Goal: Task Accomplishment & Management: Manage account settings

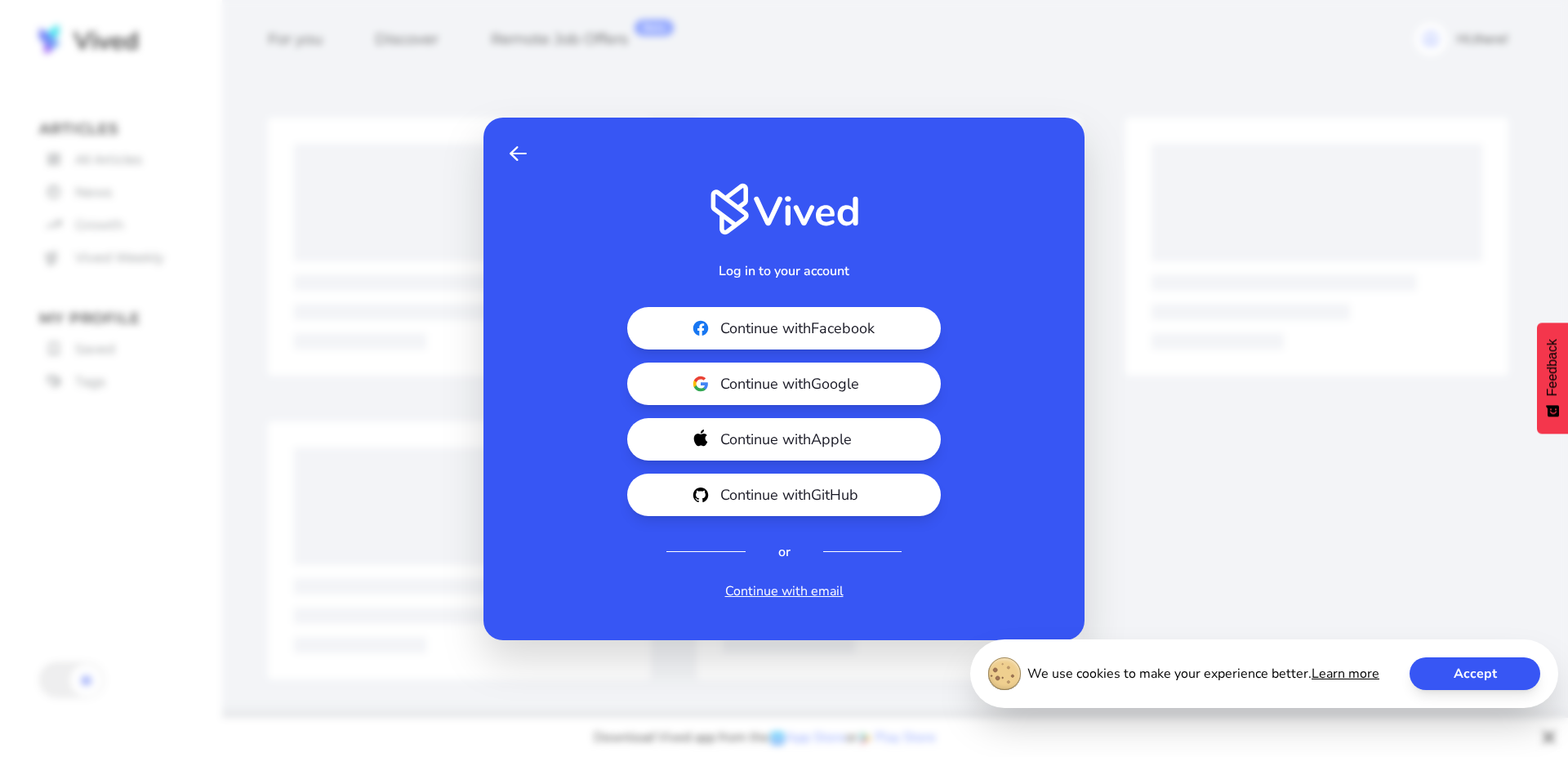
click at [1479, 679] on button "Accept" at bounding box center [1475, 673] width 131 height 33
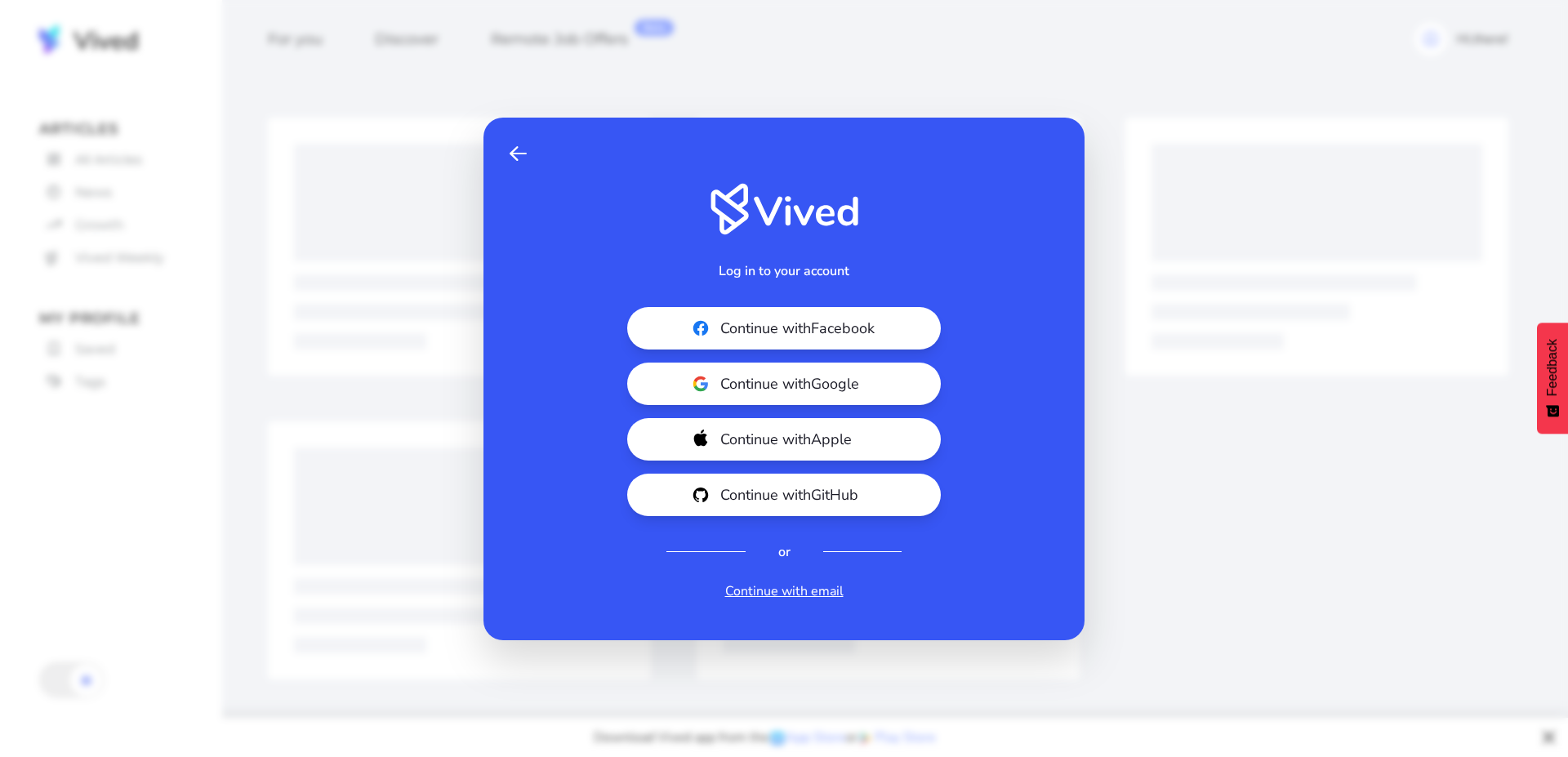
click at [149, 174] on div "Back Log in to your account Continue with Facebook Continue with Google Continu…" at bounding box center [784, 378] width 1568 height 757
click at [518, 153] on span at bounding box center [518, 153] width 17 height 19
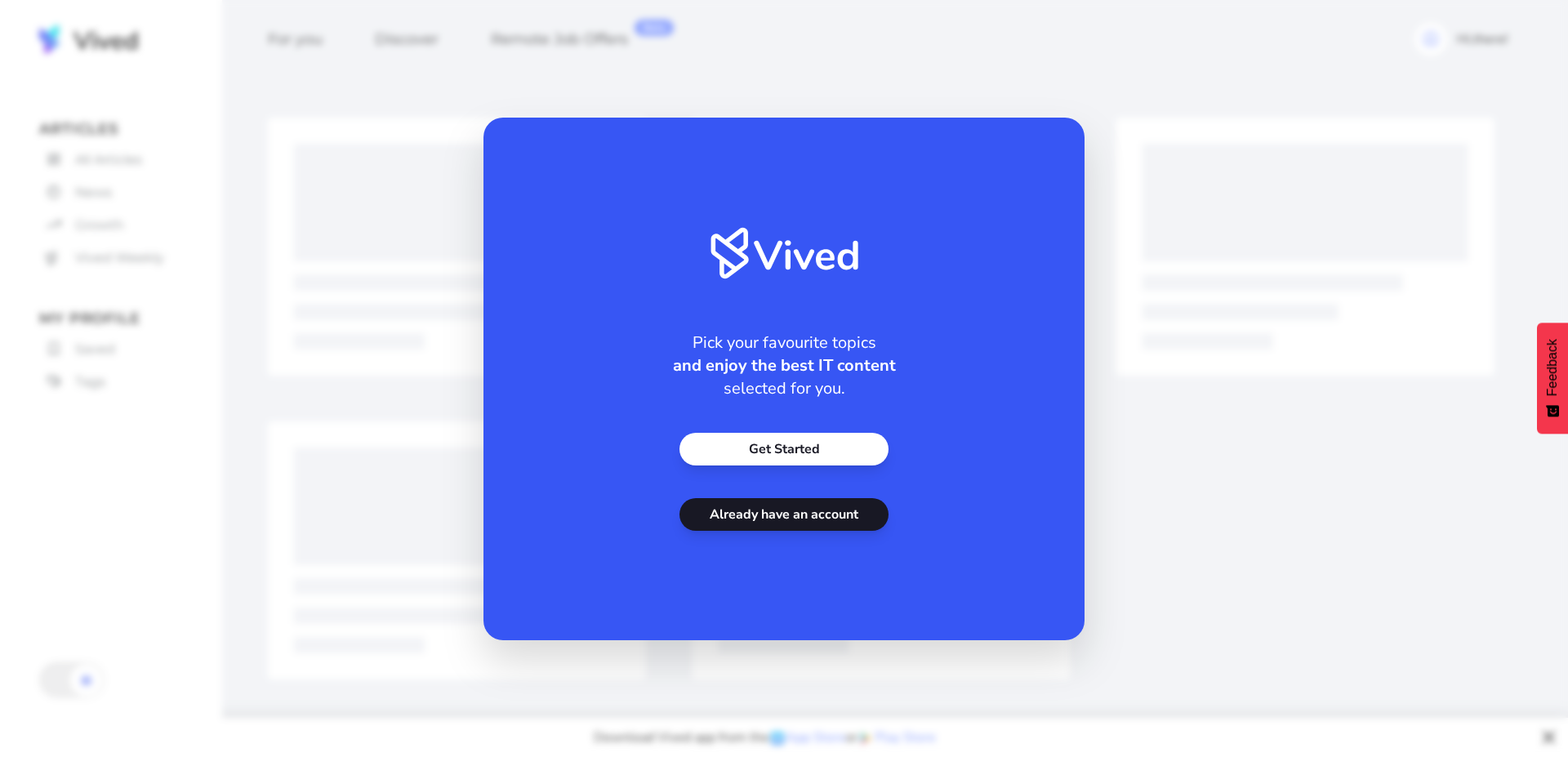
click at [832, 453] on link "Get Started" at bounding box center [784, 449] width 209 height 33
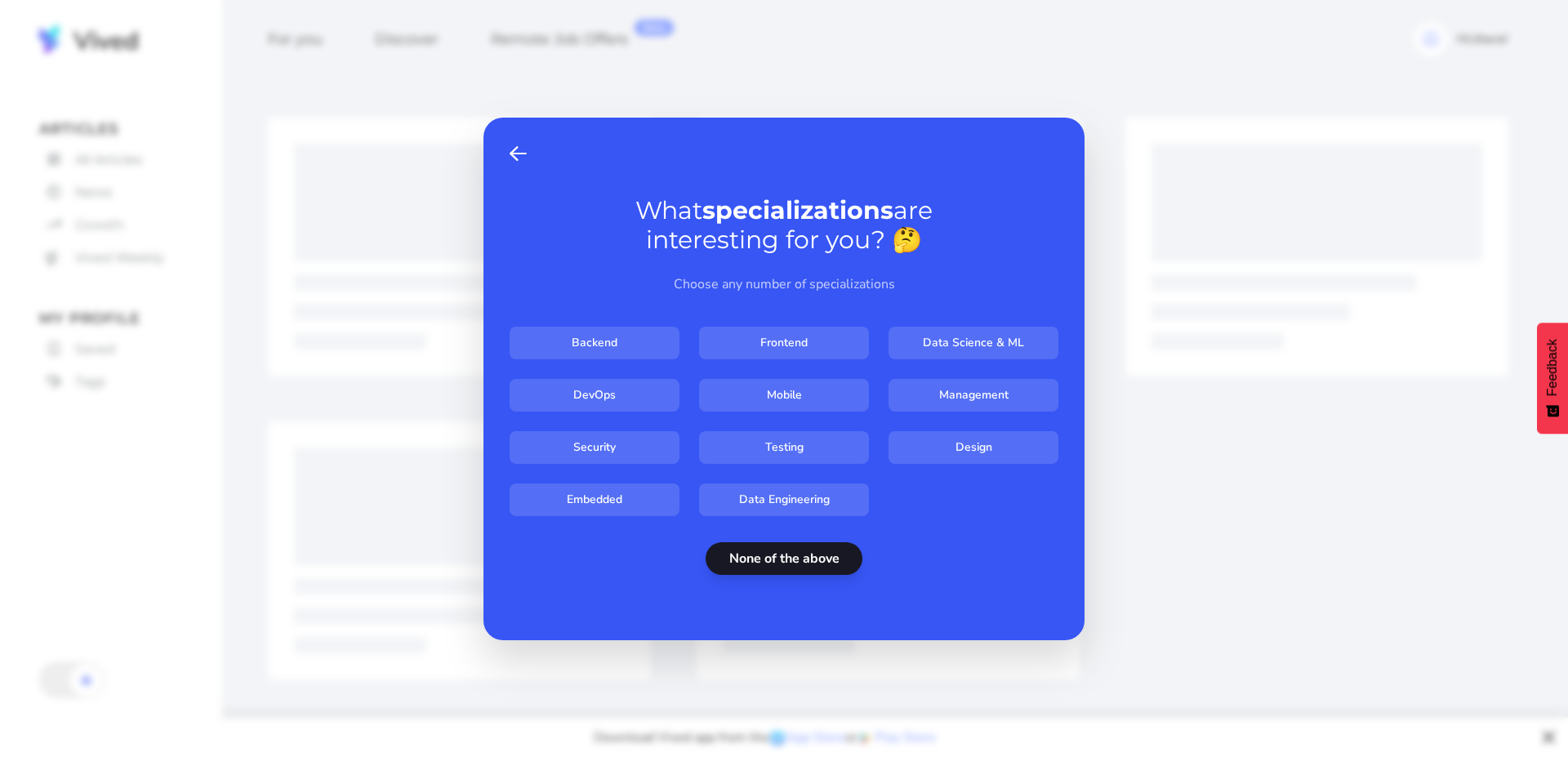
click at [520, 150] on span "Back" at bounding box center [518, 153] width 17 height 19
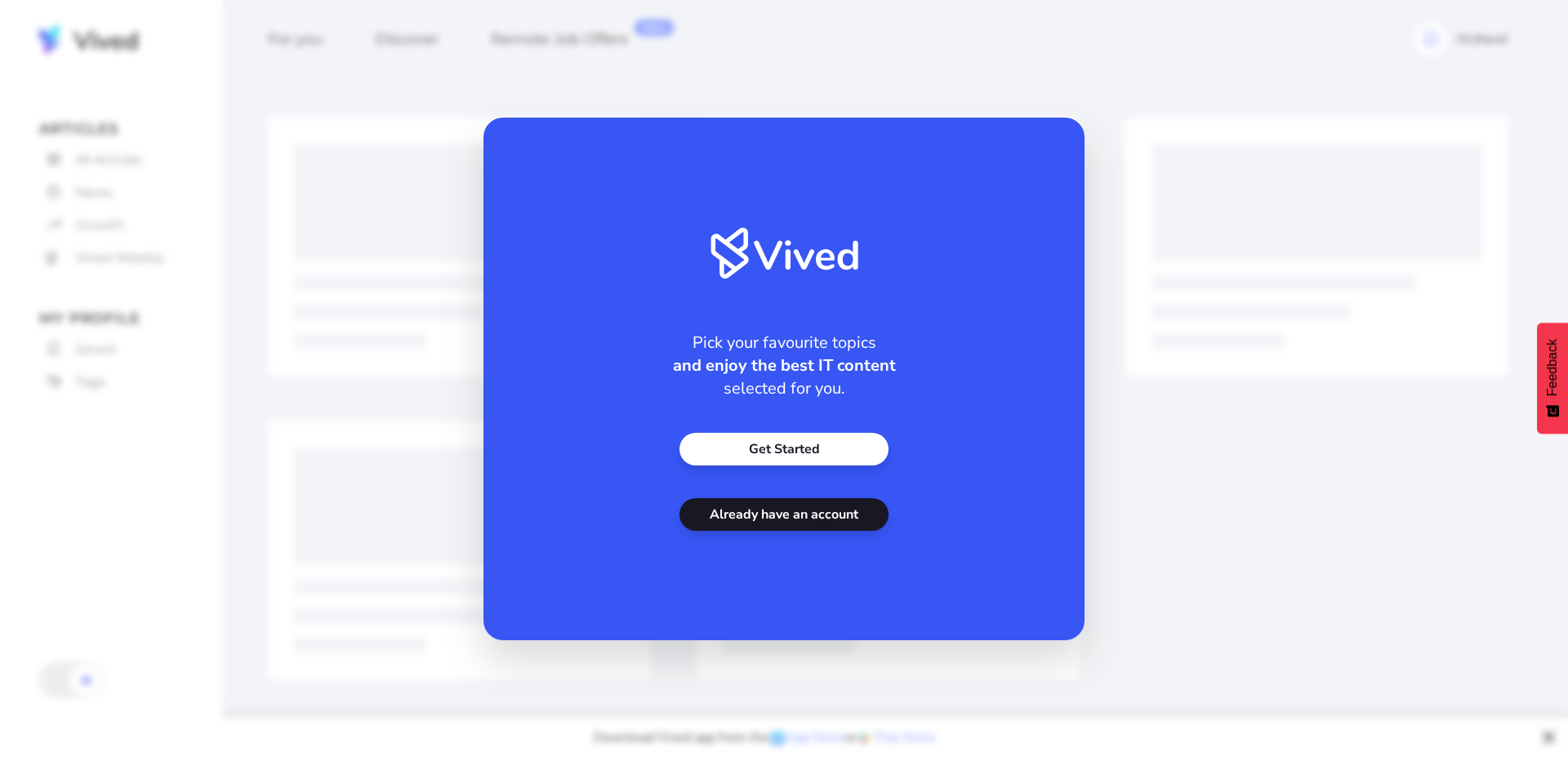
click at [812, 518] on link "Already have an account" at bounding box center [784, 514] width 209 height 33
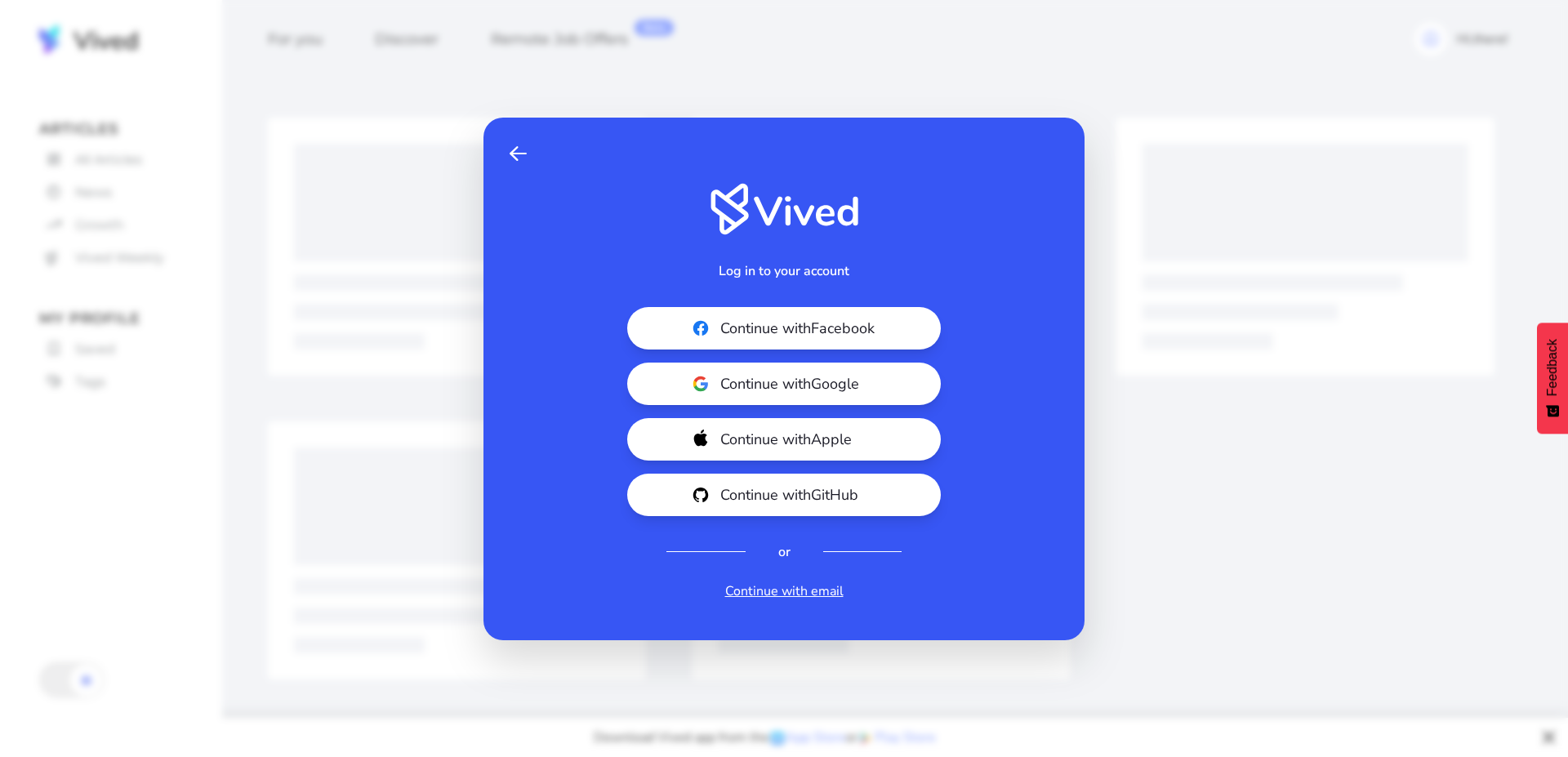
click at [790, 596] on link "Continue with email" at bounding box center [784, 591] width 119 height 19
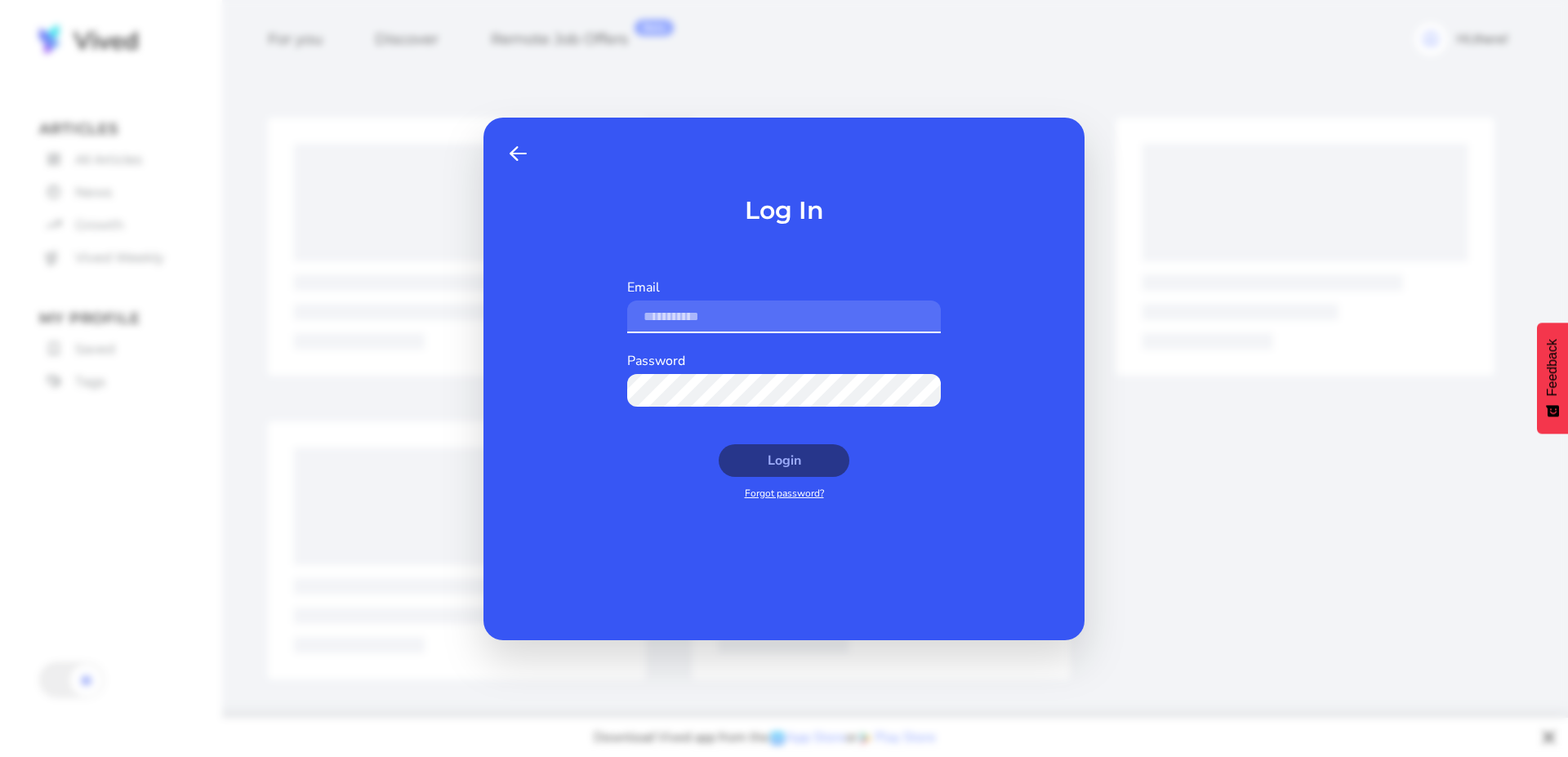
click at [716, 314] on input "Email" at bounding box center [784, 316] width 313 height 33
type input "**********"
click at [719, 444] on button "Login" at bounding box center [784, 460] width 131 height 33
